Goal: Task Accomplishment & Management: Use online tool/utility

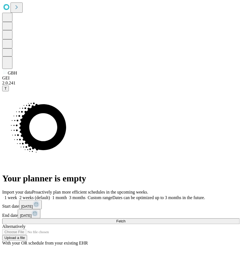
click at [126, 219] on span "Fetch" at bounding box center [121, 221] width 9 height 4
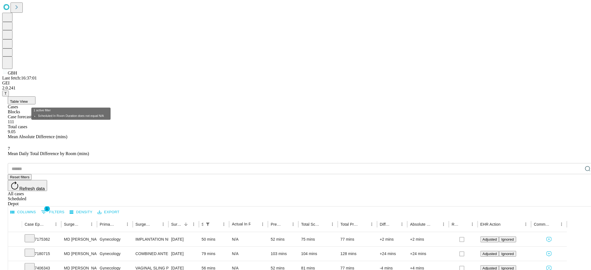
click at [66, 208] on button "1 Filters" at bounding box center [53, 212] width 26 height 9
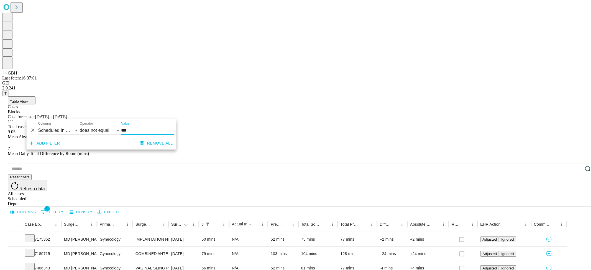
click at [66, 208] on button "1 Filters" at bounding box center [53, 212] width 26 height 9
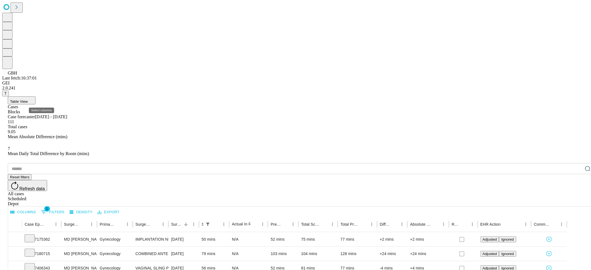
click at [37, 208] on button "Columns" at bounding box center [23, 212] width 28 height 9
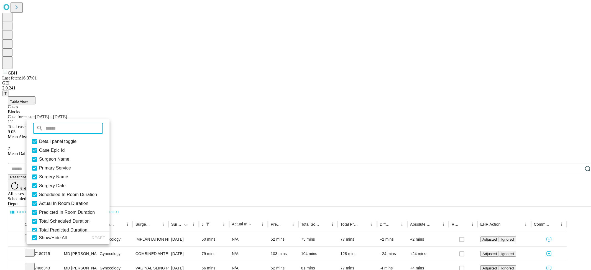
click at [63, 128] on input "text" at bounding box center [74, 128] width 58 height 11
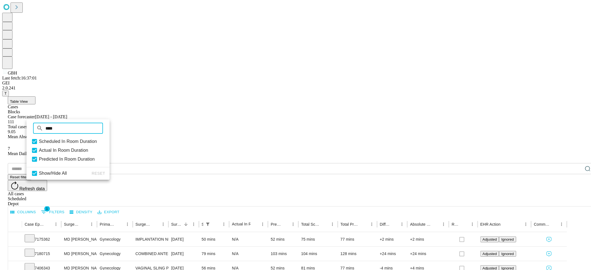
type input "****"
click at [242, 207] on div "Columns 1 Filters Density Export" at bounding box center [301, 212] width 586 height 10
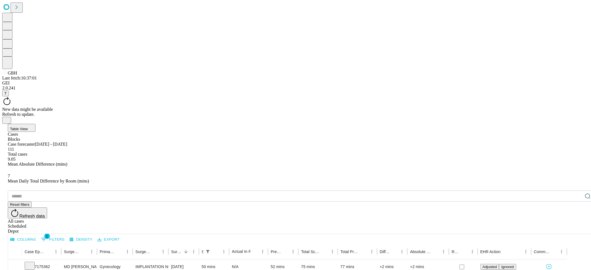
click at [37, 235] on button "Columns" at bounding box center [23, 239] width 28 height 9
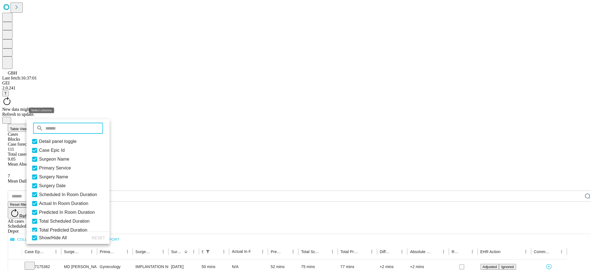
click at [37, 235] on button "Columns" at bounding box center [23, 239] width 28 height 9
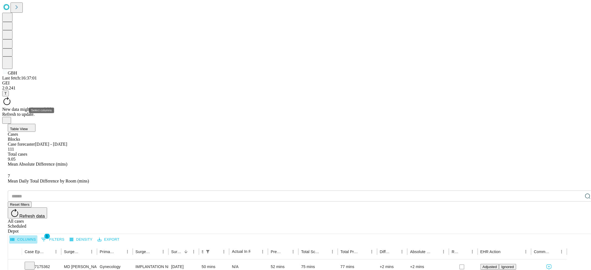
click at [37, 235] on button "Columns" at bounding box center [23, 239] width 28 height 9
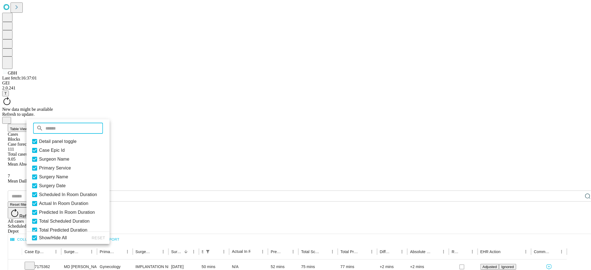
click at [37, 235] on button "Columns" at bounding box center [23, 239] width 28 height 9
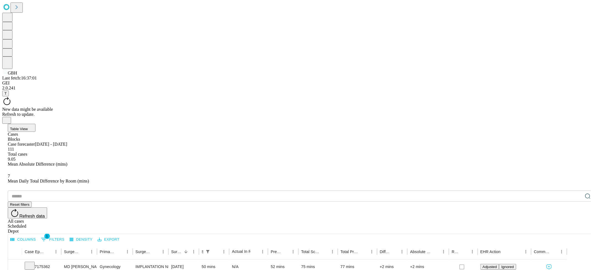
click at [242, 234] on div "Columns 1 Filters Density Export" at bounding box center [301, 239] width 586 height 10
click at [242, 249] on icon "Menu" at bounding box center [525, 251] width 5 height 5
click at [242, 249] on span "Actual In Room Duration" at bounding box center [253, 251] width 43 height 4
click at [242, 249] on icon "Menu" at bounding box center [262, 251] width 5 height 5
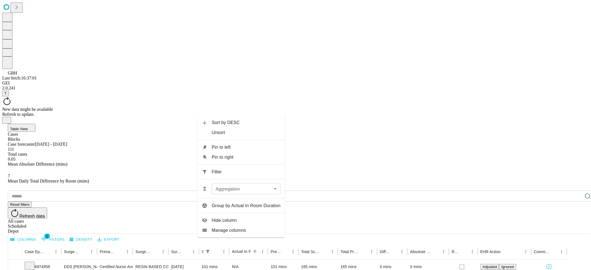
click at [236, 217] on li "Hide column" at bounding box center [241, 221] width 88 height 10
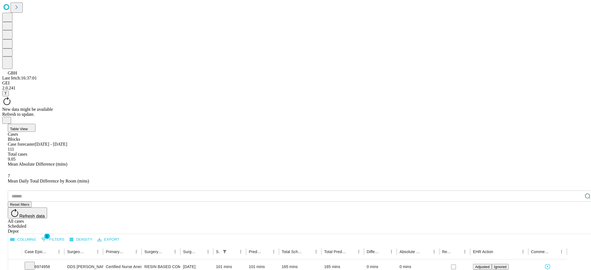
click at [66, 235] on button "1 Filters" at bounding box center [53, 239] width 26 height 9
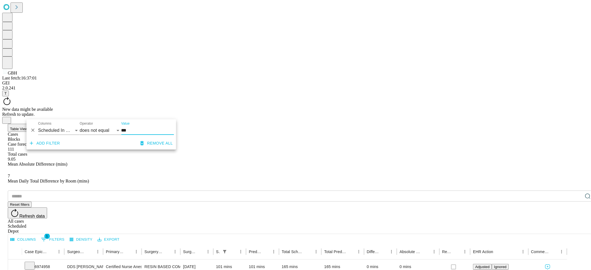
click at [191, 234] on div "Columns 1 Filters Density Export" at bounding box center [301, 239] width 586 height 10
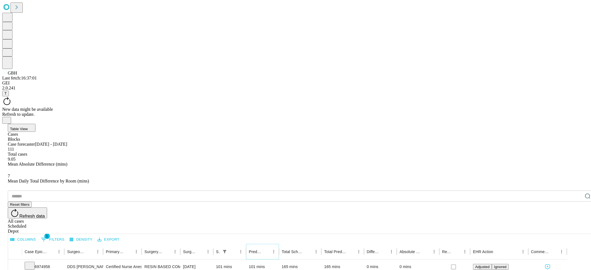
click at [242, 249] on icon "Menu" at bounding box center [273, 251] width 5 height 5
click at [242, 234] on div "Columns 1 Filters Density Export" at bounding box center [301, 239] width 586 height 10
click at [37, 235] on button "Columns" at bounding box center [23, 239] width 28 height 9
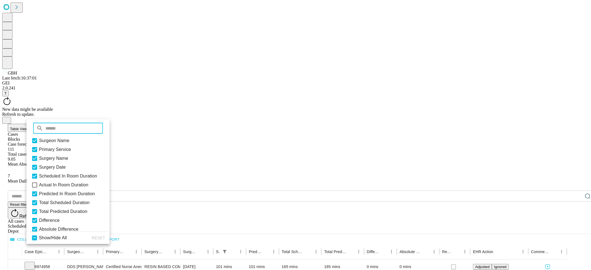
scroll to position [51, 0]
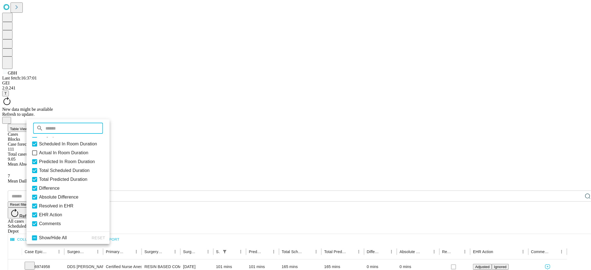
click at [38, 153] on icon at bounding box center [34, 153] width 7 height 7
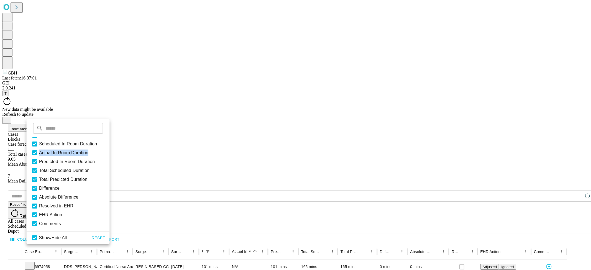
drag, startPoint x: 94, startPoint y: 152, endPoint x: 43, endPoint y: 154, distance: 50.2
click at [43, 154] on div "Detail panel toggle Case Epic Id Surgeon Name Primary Service Surgery Name Surg…" at bounding box center [68, 184] width 83 height 94
copy span "Actual In Room Duration"
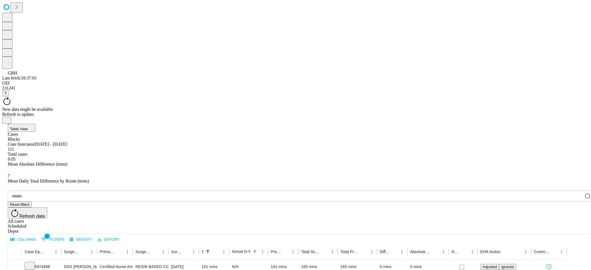
click at [242, 191] on div "​ Reset filters Refresh data All cases Scheduled Depot" at bounding box center [301, 212] width 587 height 43
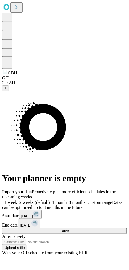
click at [114, 243] on div "Import your data Proactively plan more efficient schedules in the upcoming week…" at bounding box center [64, 223] width 125 height 66
click at [114, 234] on button "Fetch" at bounding box center [64, 232] width 125 height 6
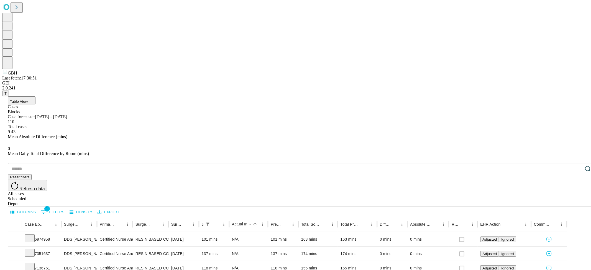
click at [35, 208] on button "Columns" at bounding box center [23, 212] width 28 height 9
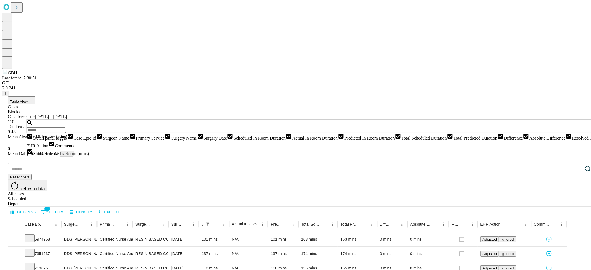
click at [66, 132] on input "text" at bounding box center [46, 130] width 39 height 6
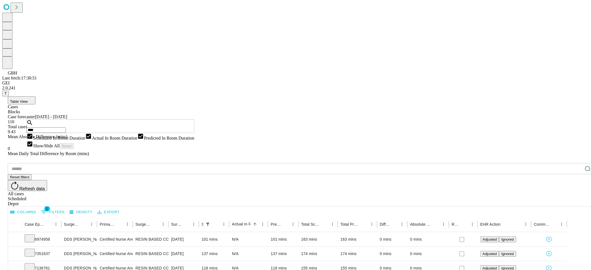
click at [66, 131] on input "****" at bounding box center [46, 130] width 39 height 6
type input "****"
